Goal: Entertainment & Leisure: Consume media (video, audio)

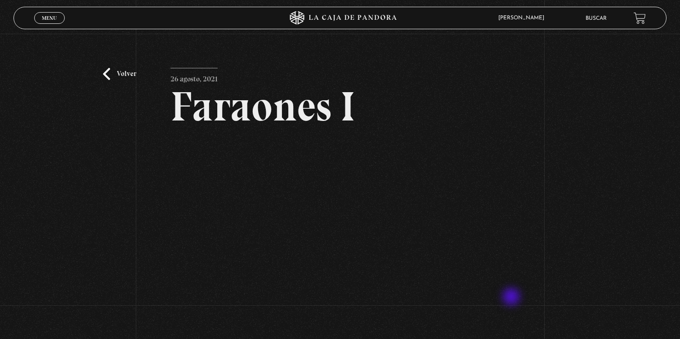
scroll to position [42, 0]
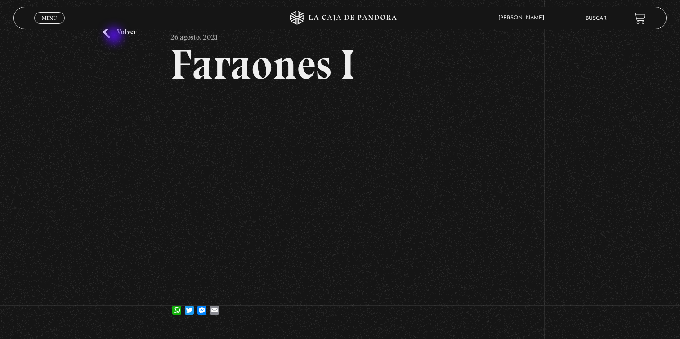
click at [115, 36] on link "Volver" at bounding box center [119, 32] width 33 height 12
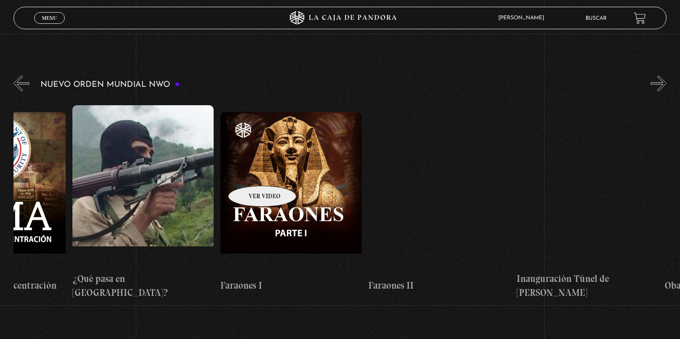
scroll to position [0, 10035]
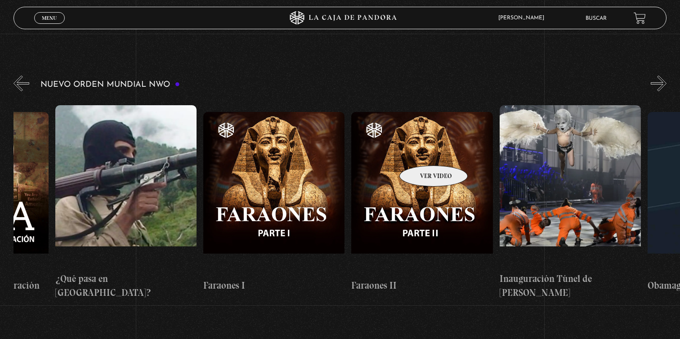
click at [422, 152] on figure at bounding box center [421, 193] width 141 height 162
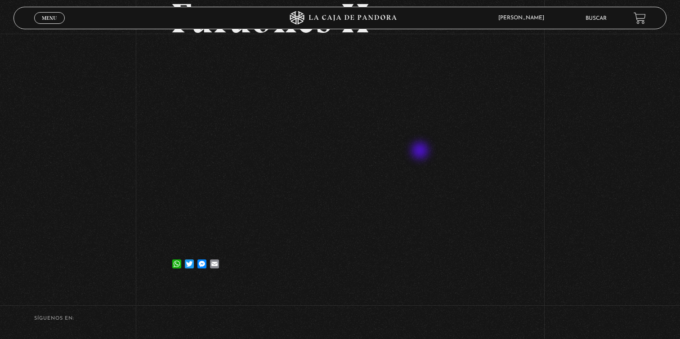
scroll to position [160, 0]
